Goal: Task Accomplishment & Management: Manage account settings

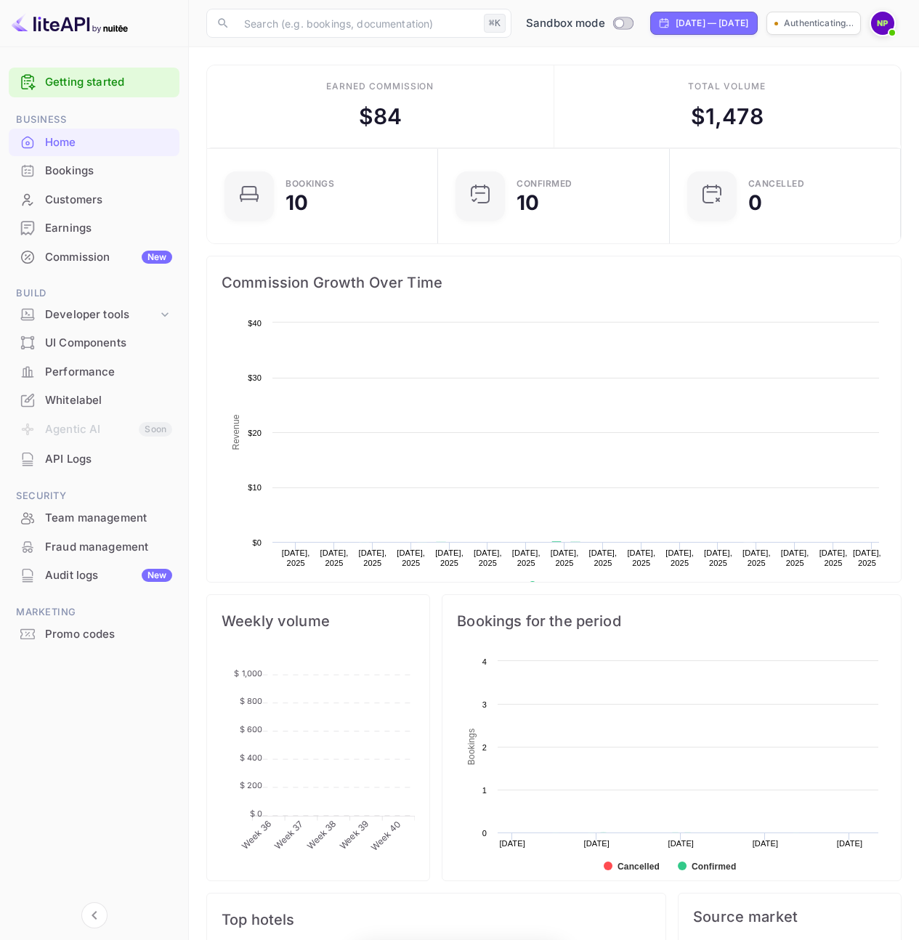
scroll to position [12, 11]
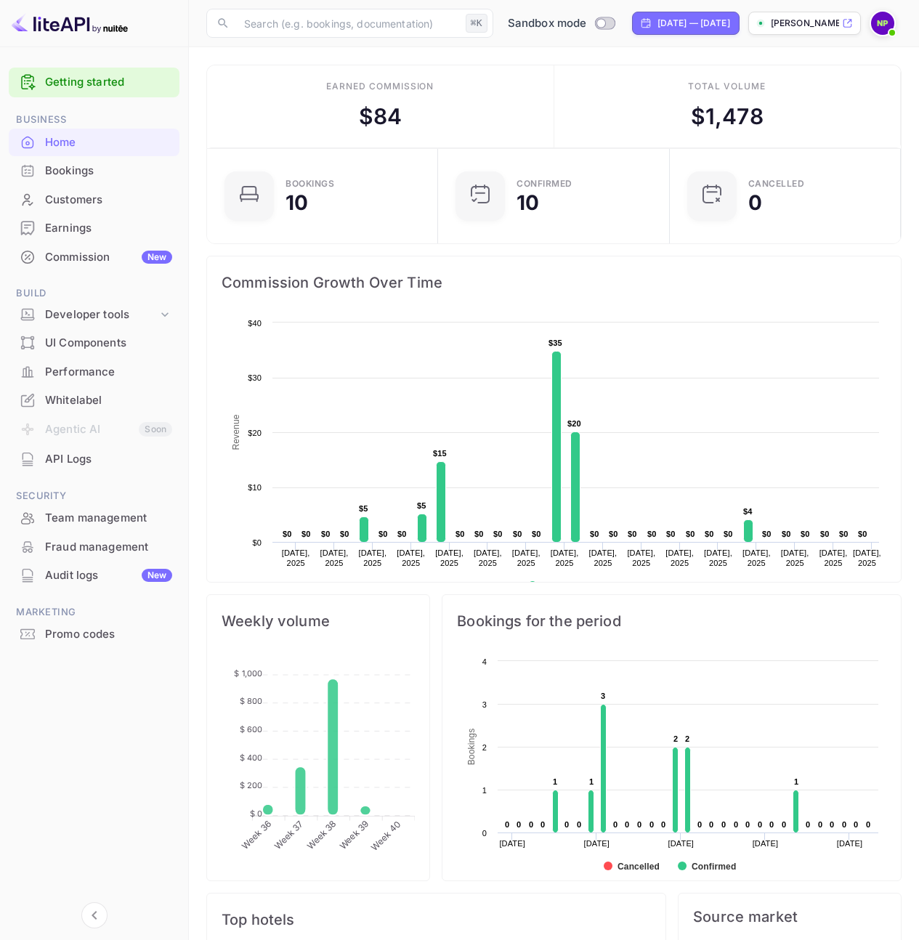
click at [886, 27] on img at bounding box center [882, 23] width 23 height 23
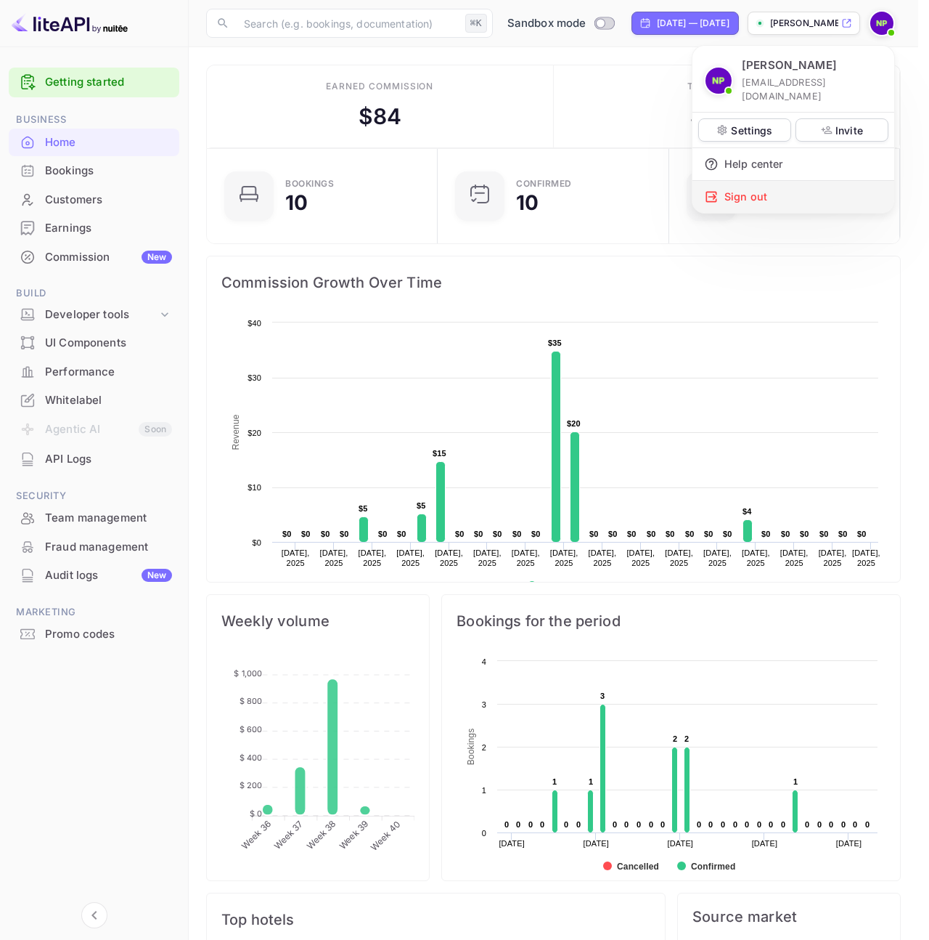
click at [771, 184] on div "Sign out" at bounding box center [794, 197] width 202 height 32
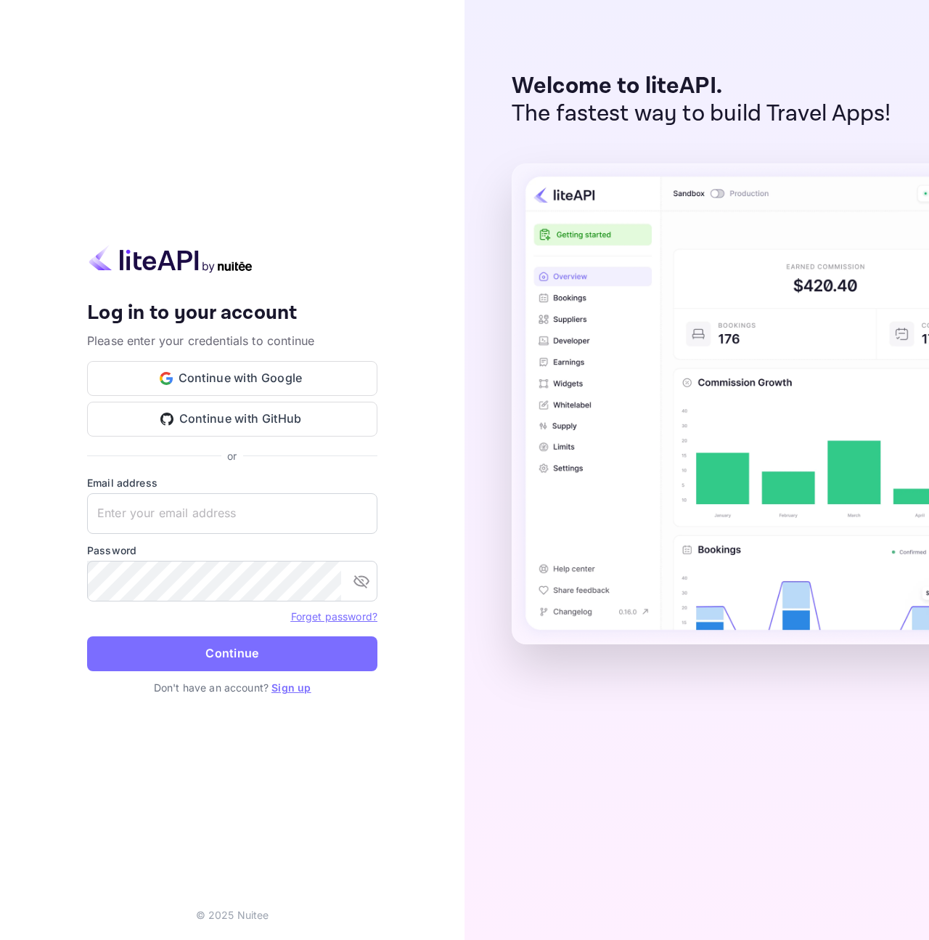
type input "[EMAIL_ADDRESS][DOMAIN_NAME]"
click at [206, 509] on input "[EMAIL_ADDRESS][DOMAIN_NAME]" at bounding box center [232, 513] width 290 height 41
click at [0, 478] on html "Your account has been created successfully, a confirmation link has been sent t…" at bounding box center [464, 470] width 929 height 940
click at [166, 520] on input "text" at bounding box center [232, 513] width 290 height 41
click at [4, 521] on div "Your account has been created successfully, a confirmation link has been sent t…" at bounding box center [232, 470] width 465 height 940
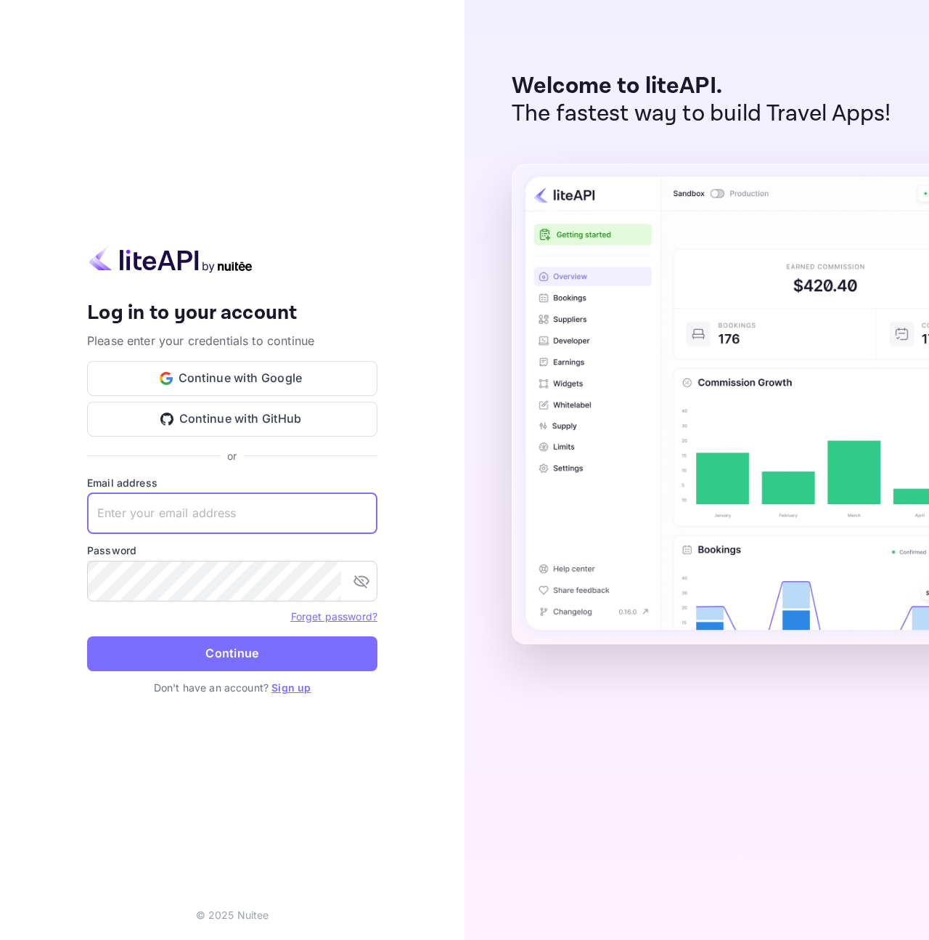
click at [166, 521] on input "text" at bounding box center [232, 513] width 290 height 41
paste input "[EMAIL_ADDRESS][DOMAIN_NAME]"
type input "[EMAIL_ADDRESS][DOMAIN_NAME]"
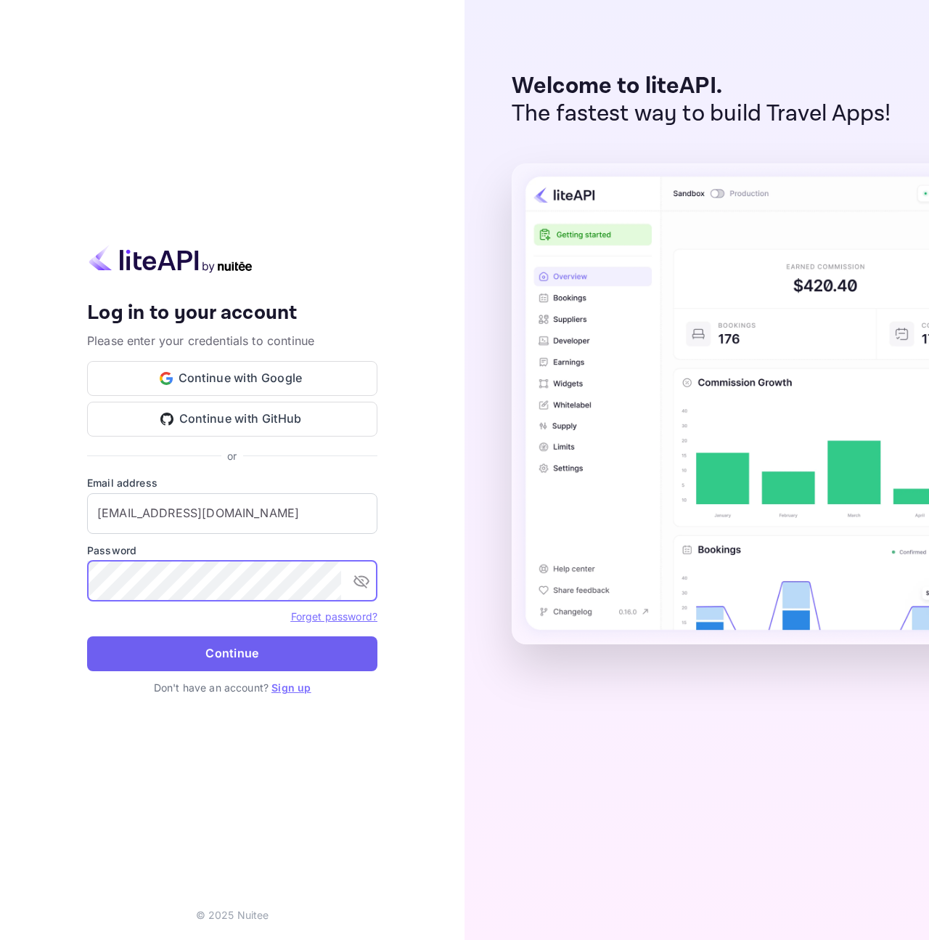
click at [115, 654] on button "Continue" at bounding box center [232, 653] width 290 height 35
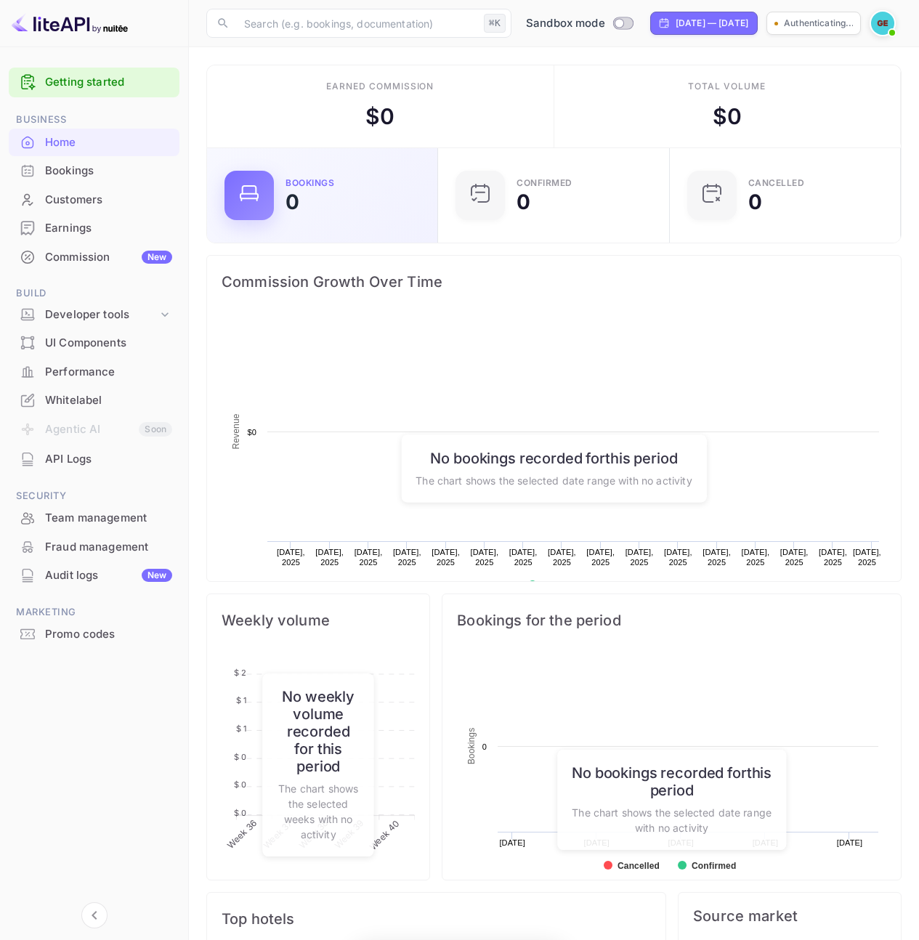
scroll to position [225, 211]
